Goal: Use online tool/utility: Use online tool/utility

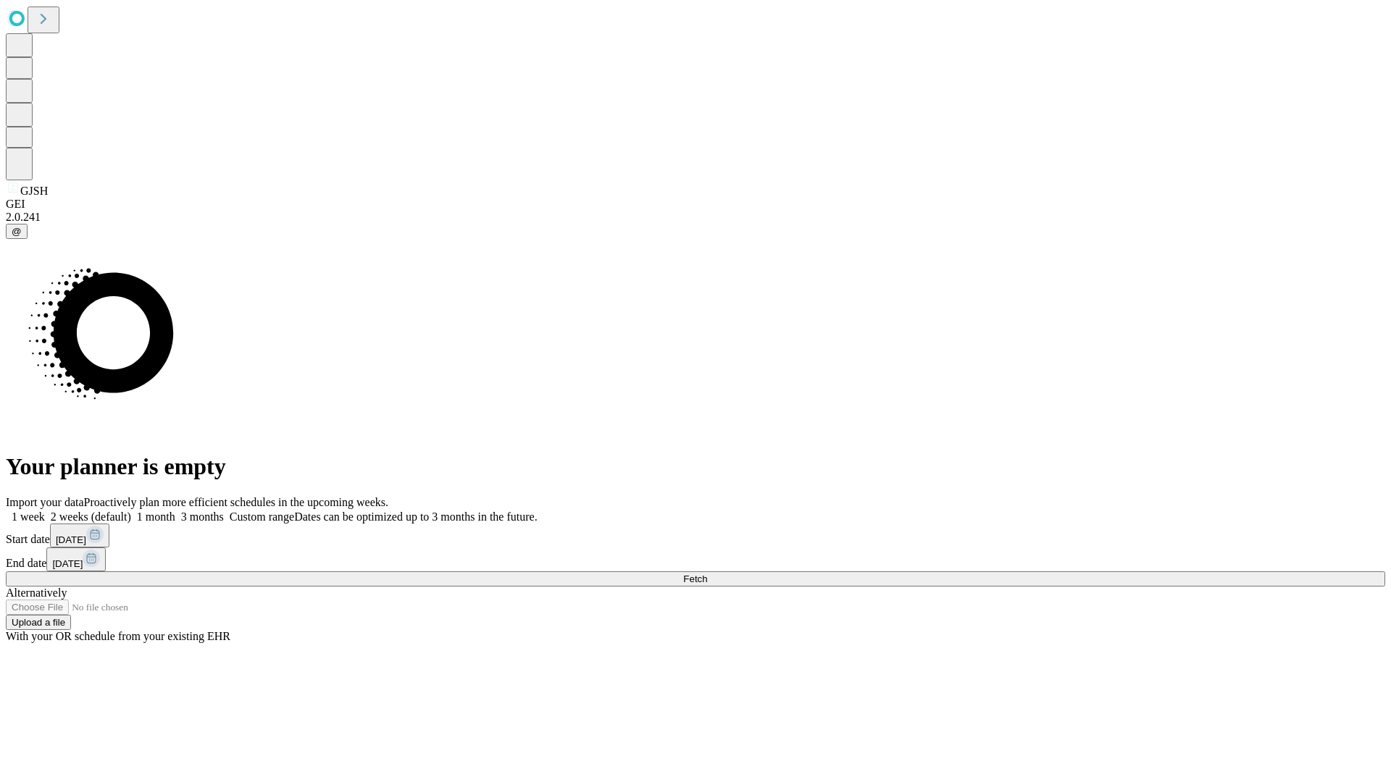
click at [707, 574] on span "Fetch" at bounding box center [695, 579] width 24 height 11
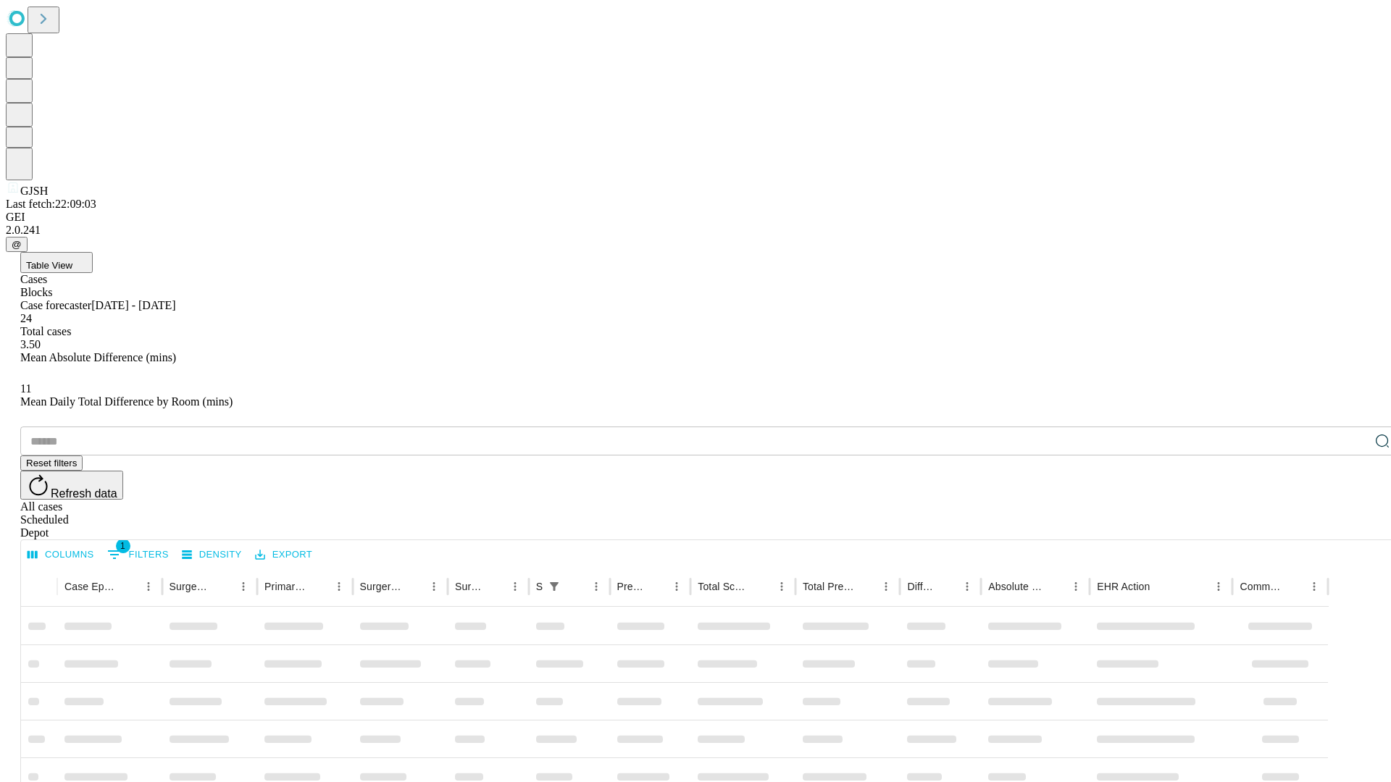
click at [72, 260] on span "Table View" at bounding box center [49, 265] width 46 height 11
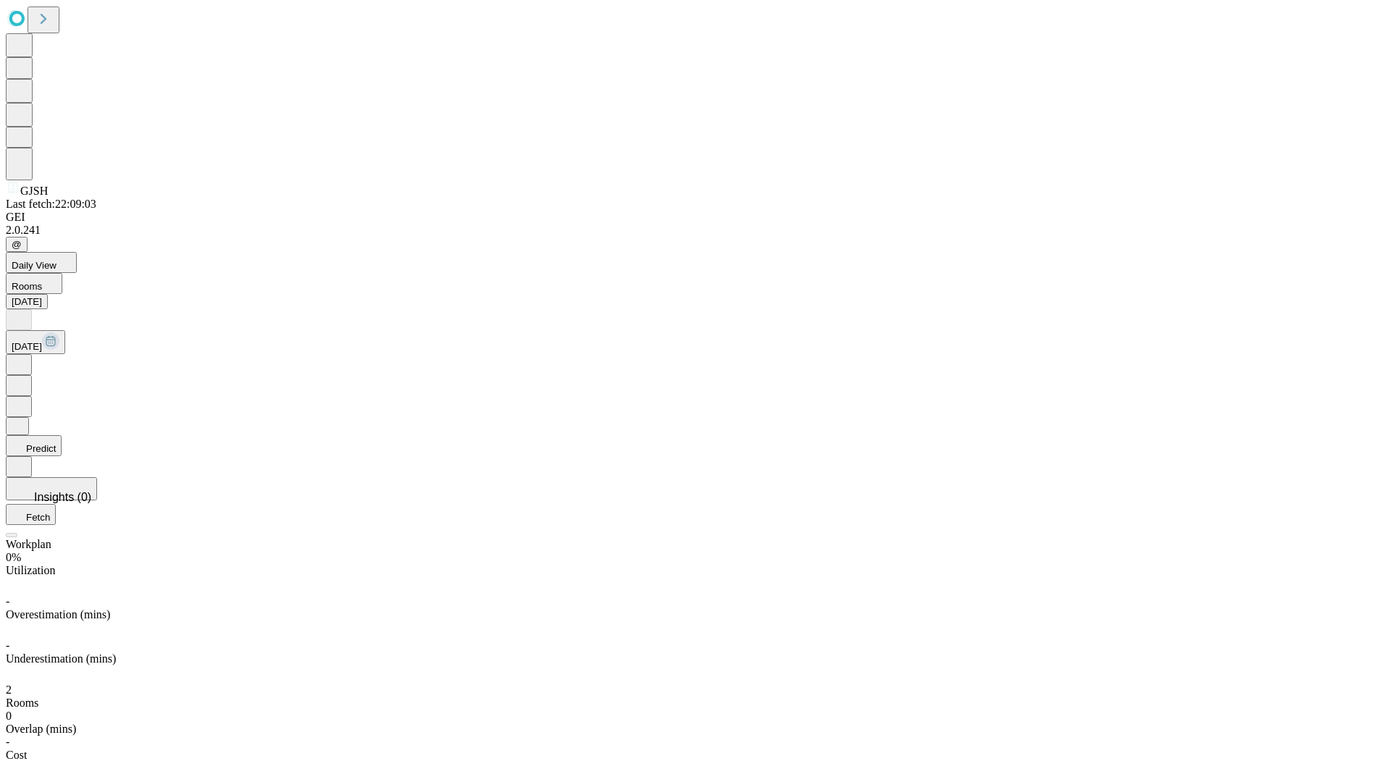
click at [62, 435] on button "Predict" at bounding box center [34, 445] width 56 height 21
